Goal: Transaction & Acquisition: Purchase product/service

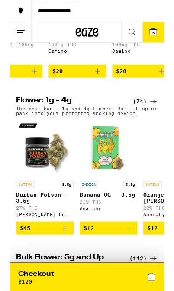
scroll to position [349, 0]
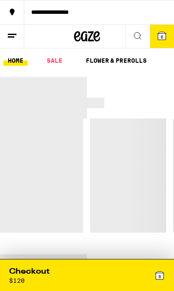
click at [15, 36] on icon at bounding box center [12, 36] width 10 height 10
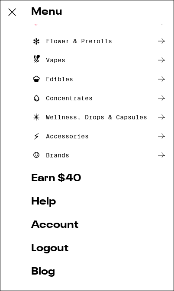
scroll to position [71, 0]
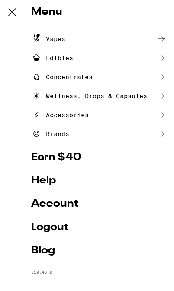
click at [74, 201] on link "Account" at bounding box center [98, 204] width 135 height 10
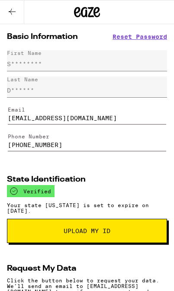
click at [18, 10] on button at bounding box center [12, 12] width 24 height 24
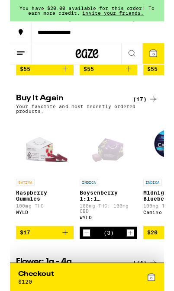
scroll to position [185, 0]
click at [6, 128] on div "Buy It Again (17) Your favorite and most recently ordered products." at bounding box center [87, 118] width 174 height 22
